Goal: Navigation & Orientation: Find specific page/section

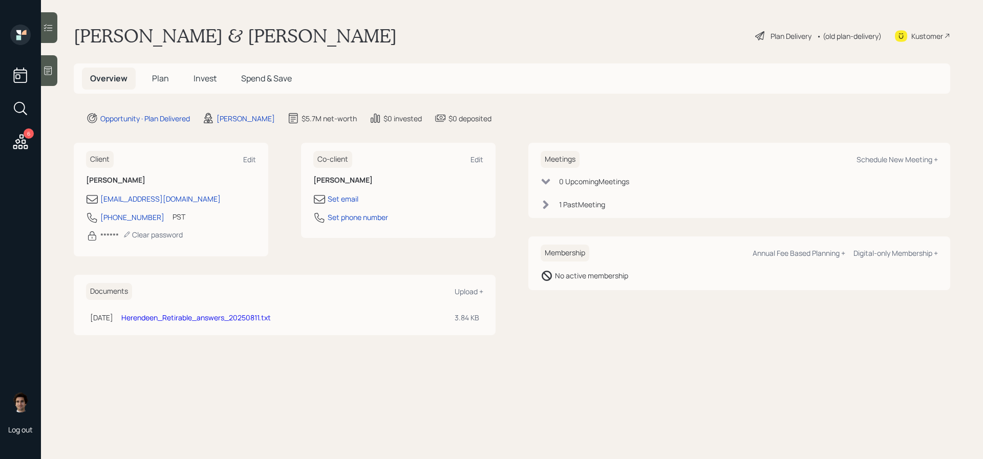
click at [159, 73] on span "Plan" at bounding box center [160, 78] width 17 height 11
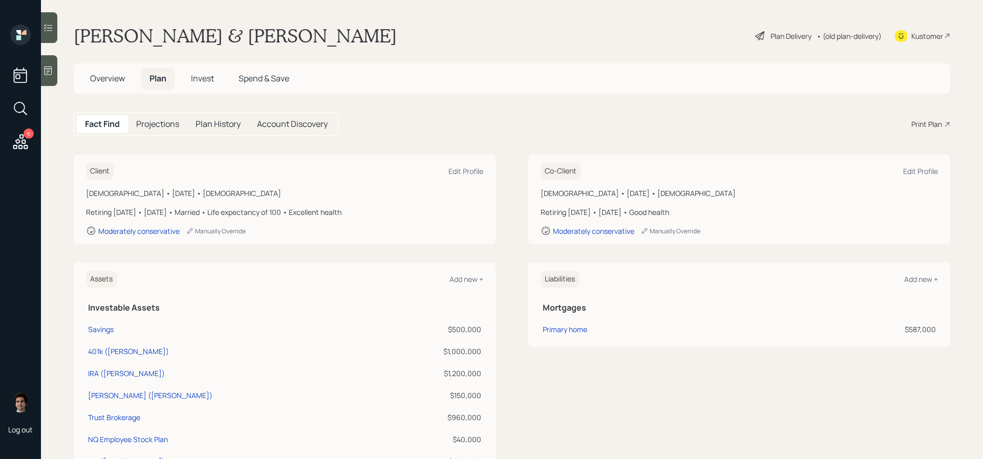
click at [785, 46] on div "Plan Delivery • (old plan-delivery)" at bounding box center [818, 36] width 129 height 23
click at [785, 39] on div "Plan Delivery" at bounding box center [791, 36] width 41 height 11
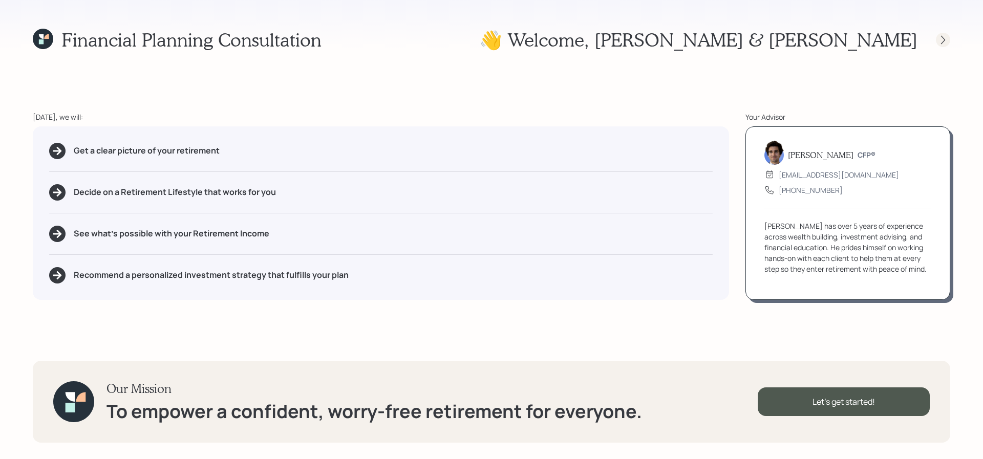
click at [939, 35] on icon at bounding box center [943, 40] width 10 height 10
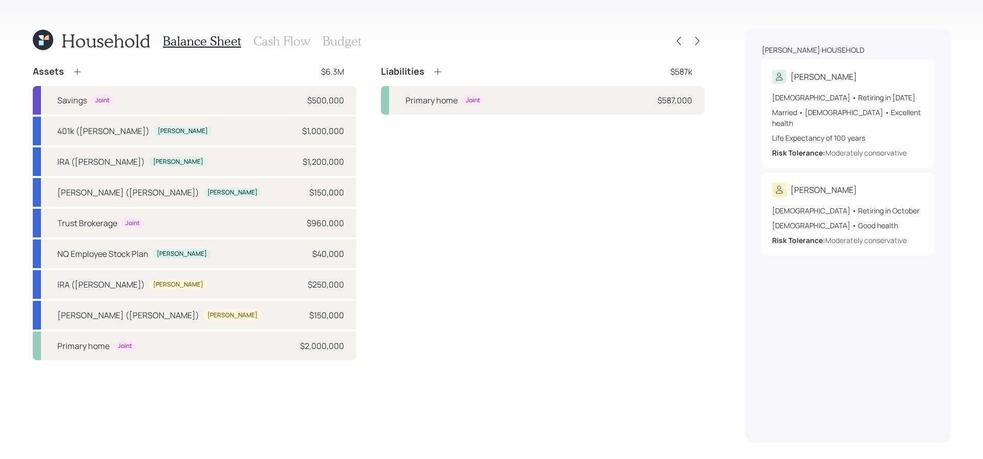
click at [707, 40] on div "Household Balance Sheet Cash Flow Budget Assets $6.3M Savings Joint $500,000 40…" at bounding box center [491, 229] width 983 height 459
click at [699, 40] on icon at bounding box center [698, 41] width 4 height 9
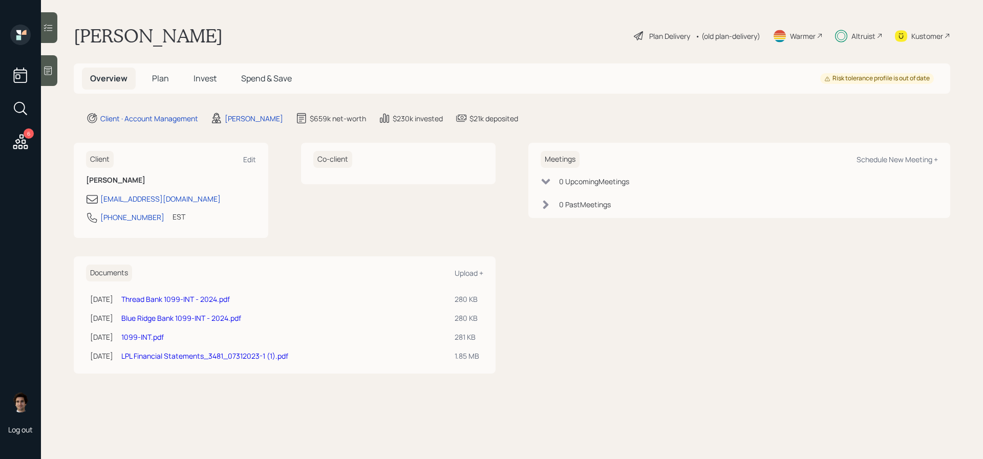
click at [276, 79] on span "Spend & Save" at bounding box center [266, 78] width 51 height 11
